Goal: Information Seeking & Learning: Learn about a topic

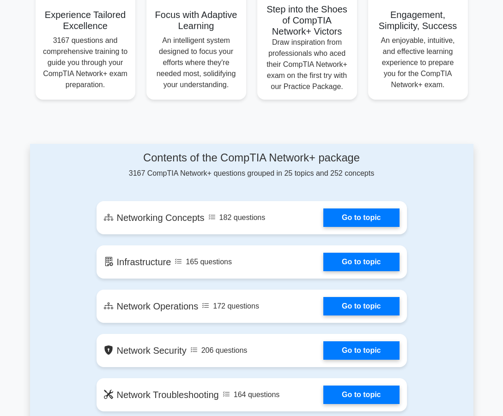
scroll to position [384, 0]
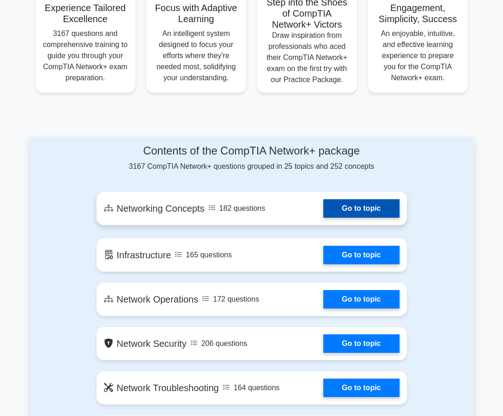
click at [371, 208] on link "Go to topic" at bounding box center [361, 208] width 76 height 18
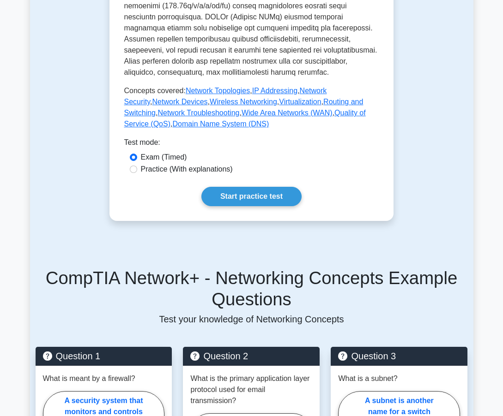
scroll to position [458, 0]
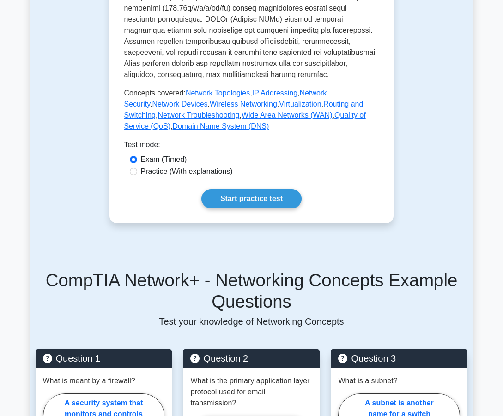
click at [137, 171] on div "Practice (With explanations)" at bounding box center [252, 171] width 244 height 11
click at [133, 173] on input "Practice (With explanations)" at bounding box center [133, 171] width 7 height 7
radio input "true"
click at [246, 205] on link "Start practice test" at bounding box center [251, 198] width 100 height 19
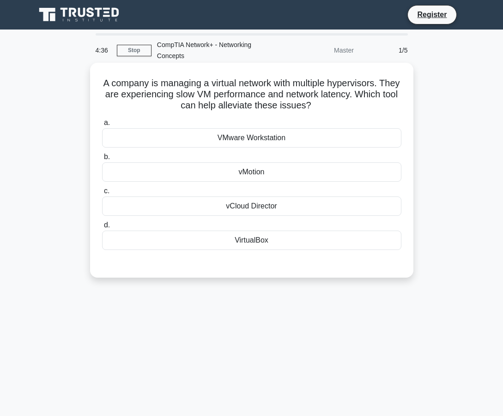
click at [270, 243] on div "VirtualBox" at bounding box center [251, 240] width 299 height 19
click at [102, 229] on input "d. VirtualBox" at bounding box center [102, 226] width 0 height 6
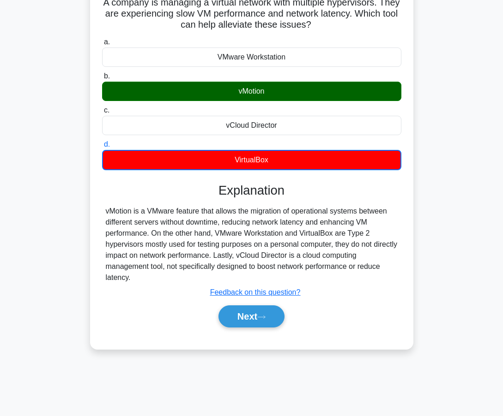
scroll to position [82, 0]
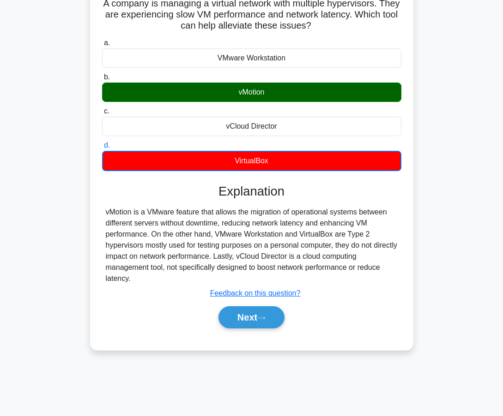
click at [425, 54] on div "A company is managing a virtual network with multiple hypervisors. They are exp…" at bounding box center [251, 172] width 443 height 379
